Goal: Check status: Check status

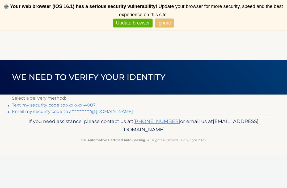
click at [35, 103] on link "Text my security code to xxx-xxx-4007" at bounding box center [53, 104] width 83 height 5
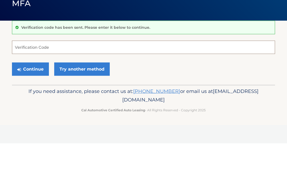
click at [23, 85] on input "Verification Code" at bounding box center [143, 91] width 263 height 13
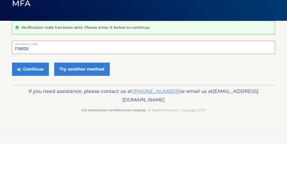
type input "176025"
click at [31, 107] on button "Continue" at bounding box center [30, 113] width 37 height 13
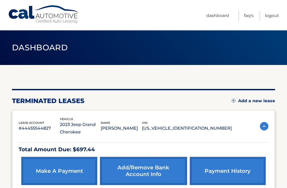
scroll to position [4, 0]
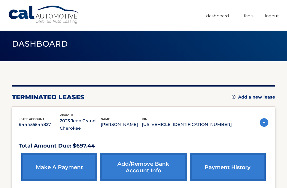
click at [268, 121] on img at bounding box center [264, 122] width 9 height 9
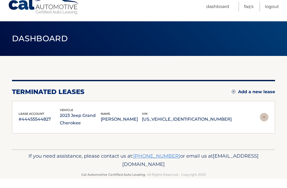
scroll to position [10, 0]
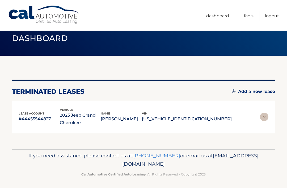
click at [33, 115] on div "lease account #44455544827" at bounding box center [39, 117] width 41 height 12
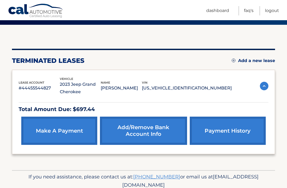
scroll to position [45, 0]
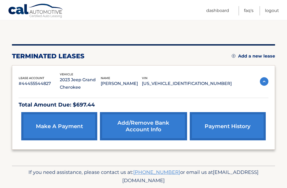
click at [244, 128] on link "payment history" at bounding box center [228, 126] width 76 height 28
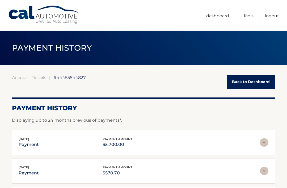
click at [218, 16] on link "Dashboard" at bounding box center [217, 15] width 23 height 9
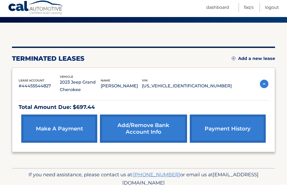
scroll to position [45, 0]
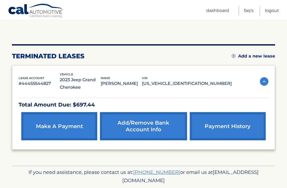
click at [268, 78] on img at bounding box center [264, 81] width 9 height 9
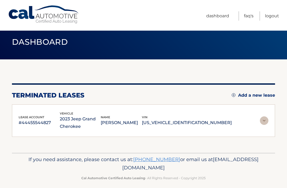
scroll to position [0, 0]
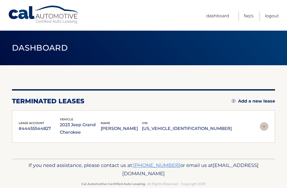
click at [32, 123] on span "lease account" at bounding box center [32, 123] width 26 height 4
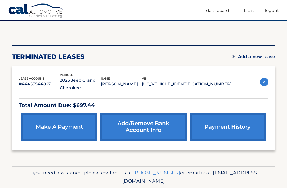
scroll to position [45, 0]
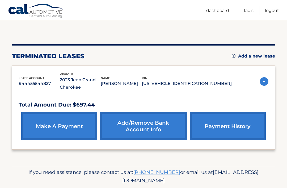
click at [266, 81] on img at bounding box center [264, 81] width 9 height 9
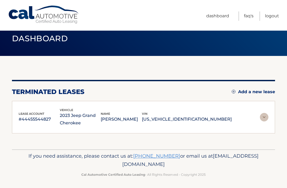
scroll to position [10, 0]
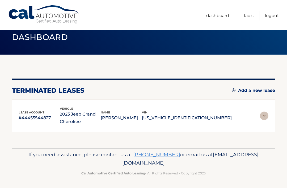
click at [32, 113] on span "lease account" at bounding box center [32, 113] width 26 height 4
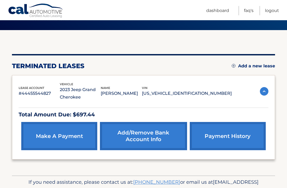
scroll to position [45, 0]
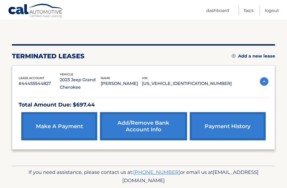
click at [30, 104] on p "Total Amount Due: $697.44" at bounding box center [144, 104] width 250 height 9
click at [238, 128] on link "payment history" at bounding box center [228, 126] width 76 height 28
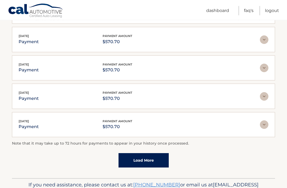
scroll to position [143, 0]
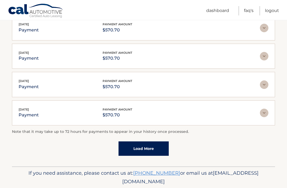
click at [153, 144] on link "Load More" at bounding box center [144, 148] width 50 height 14
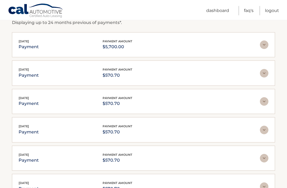
scroll to position [97, 0]
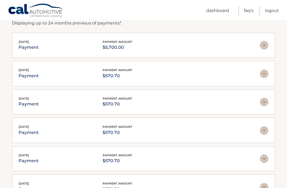
click at [264, 76] on img at bounding box center [264, 74] width 9 height 9
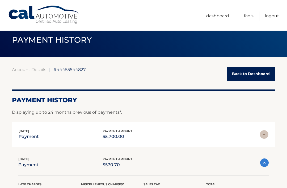
scroll to position [0, 0]
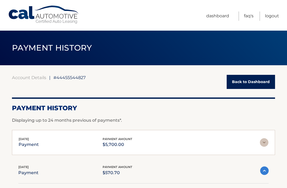
click at [258, 82] on link "Back to Dashboard" at bounding box center [251, 82] width 48 height 14
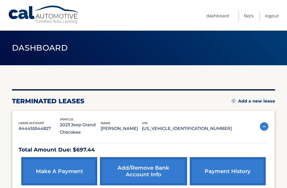
click at [26, 98] on h2 "terminated leases" at bounding box center [48, 101] width 73 height 8
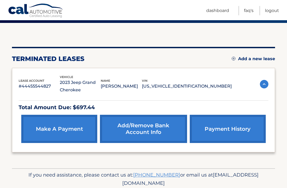
scroll to position [45, 0]
